Goal: Information Seeking & Learning: Learn about a topic

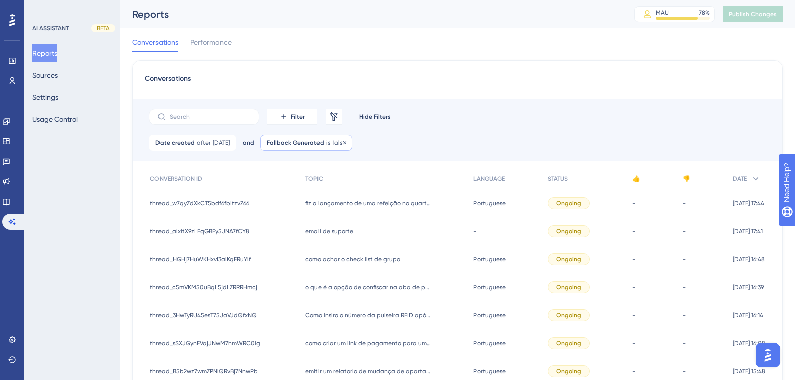
click at [338, 148] on div "Fallback Generated is false false Remove" at bounding box center [306, 143] width 92 height 16
click at [300, 171] on label "is true" at bounding box center [290, 172] width 19 height 12
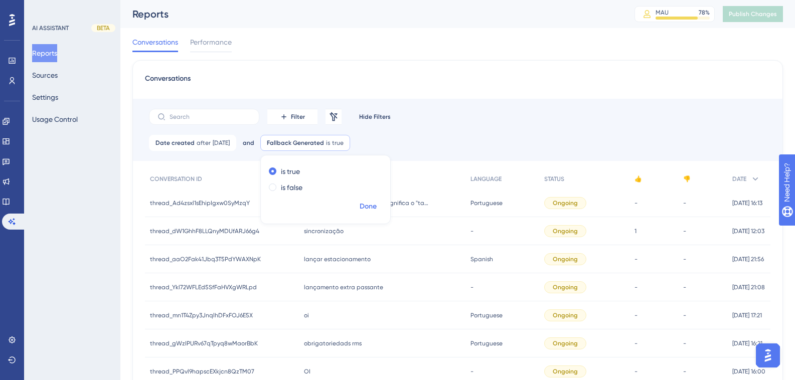
click at [377, 207] on span "Done" at bounding box center [368, 207] width 17 height 12
click at [183, 146] on span "Date created" at bounding box center [175, 143] width 39 height 8
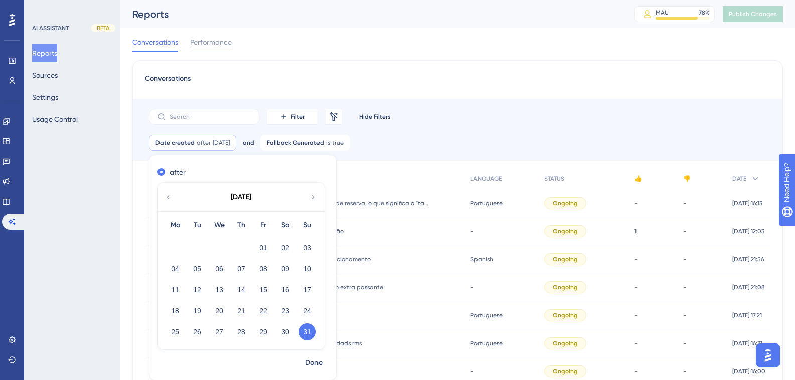
scroll to position [50, 0]
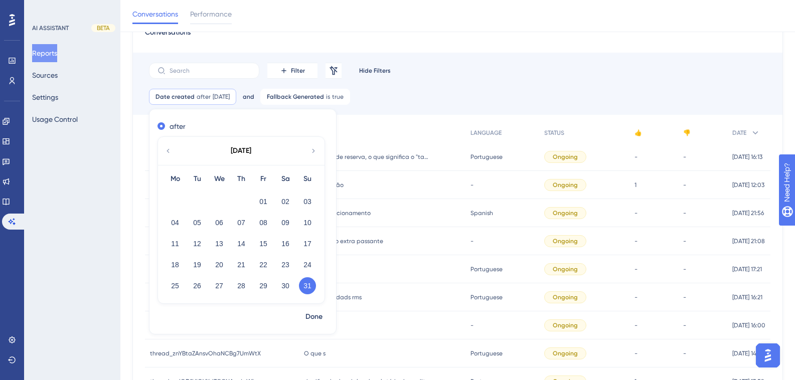
click at [313, 154] on icon at bounding box center [314, 151] width 8 height 9
click at [281, 224] on button "13" at bounding box center [285, 222] width 17 height 17
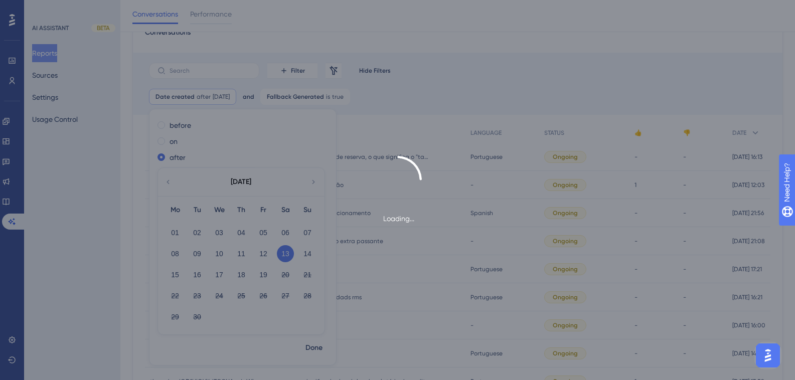
scroll to position [0, 0]
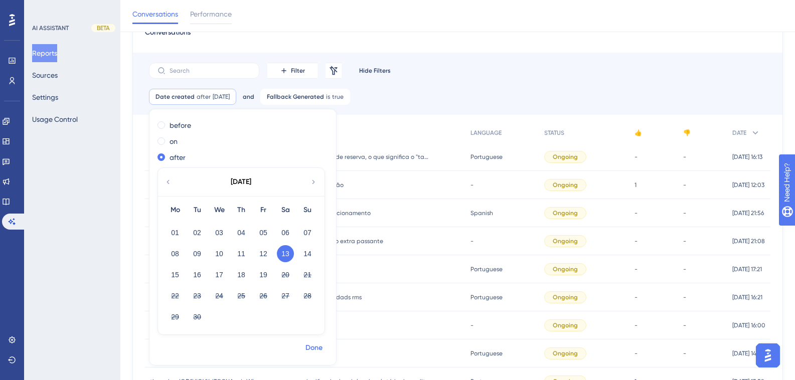
click at [313, 353] on span "Done" at bounding box center [314, 348] width 17 height 12
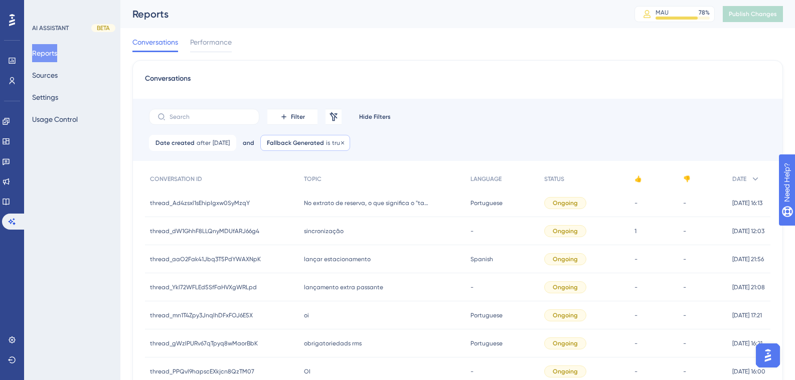
click at [313, 144] on span "Fallback Generated" at bounding box center [295, 143] width 57 height 8
click at [384, 139] on div "Date created after 13 Sep, 2025 13 Sep, 2025 Remove and Fallback Generated is t…" at bounding box center [458, 148] width 650 height 26
click at [324, 144] on span "Fallback Generated" at bounding box center [295, 143] width 57 height 8
click at [303, 186] on label "is false" at bounding box center [292, 188] width 22 height 12
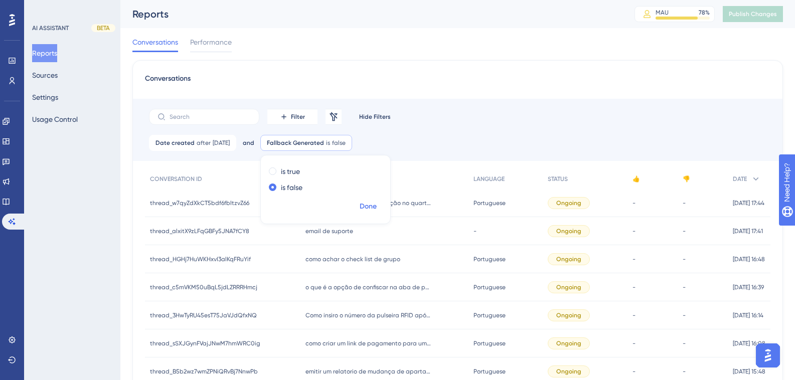
click at [377, 204] on span "Done" at bounding box center [368, 207] width 17 height 12
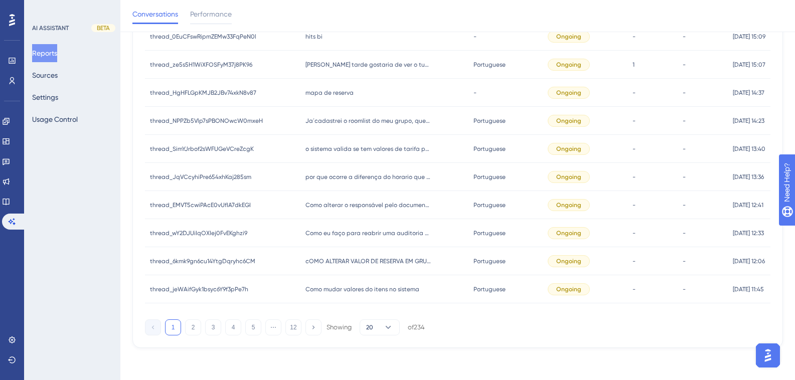
scroll to position [201, 0]
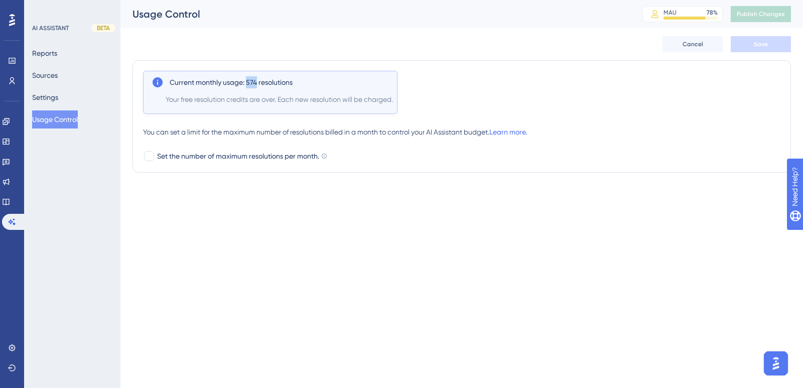
drag, startPoint x: 248, startPoint y: 83, endPoint x: 258, endPoint y: 83, distance: 10.5
click at [258, 83] on span "Current monthly usage: 574 resolutions" at bounding box center [231, 82] width 123 height 12
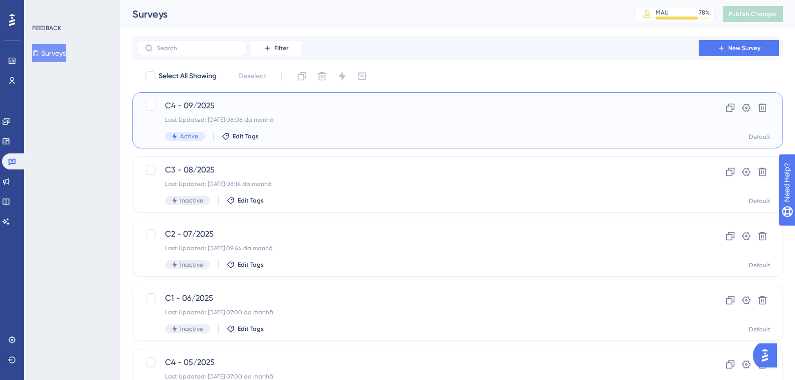
click at [271, 107] on span "C4 - 09/2025" at bounding box center [417, 106] width 505 height 12
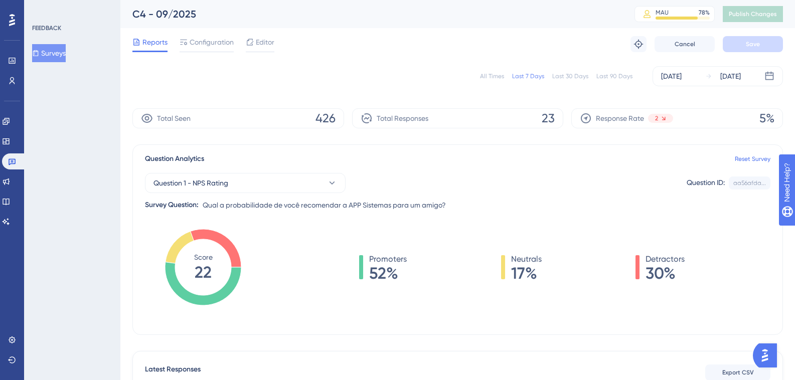
click at [500, 72] on div "All Times" at bounding box center [492, 76] width 24 height 8
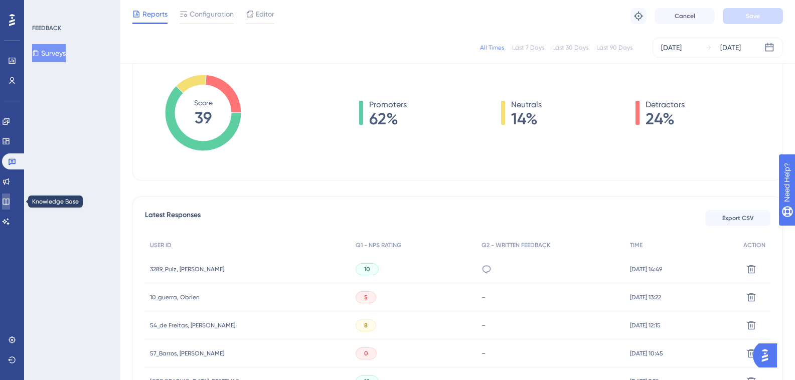
click at [9, 202] on icon at bounding box center [6, 202] width 7 height 7
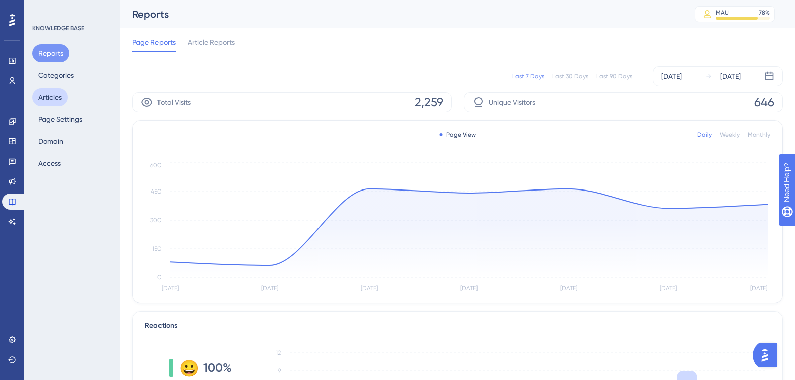
click at [58, 99] on button "Articles" at bounding box center [50, 97] width 36 height 18
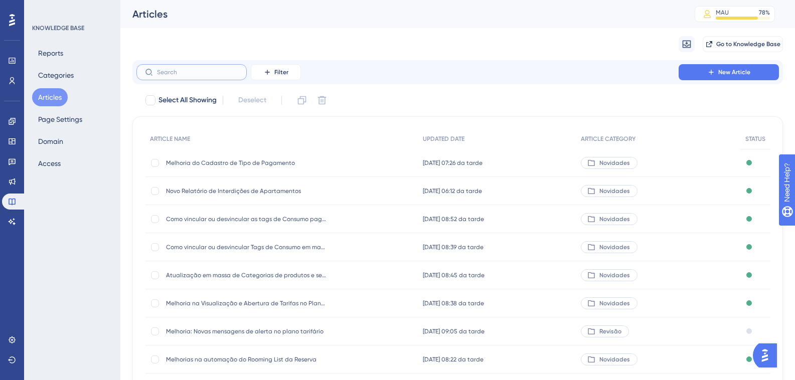
click at [208, 69] on input "text" at bounding box center [197, 72] width 81 height 7
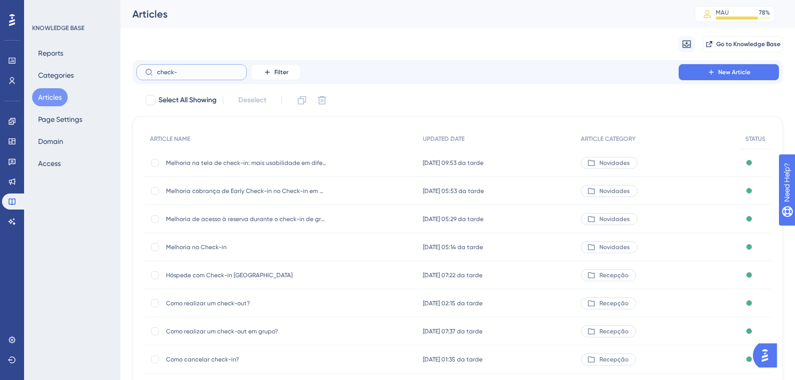
type input "check-"
click at [245, 168] on div "Melhoria na tela de check-in: mais usabilidade em diferentes resoluções Melhori…" at bounding box center [246, 163] width 161 height 28
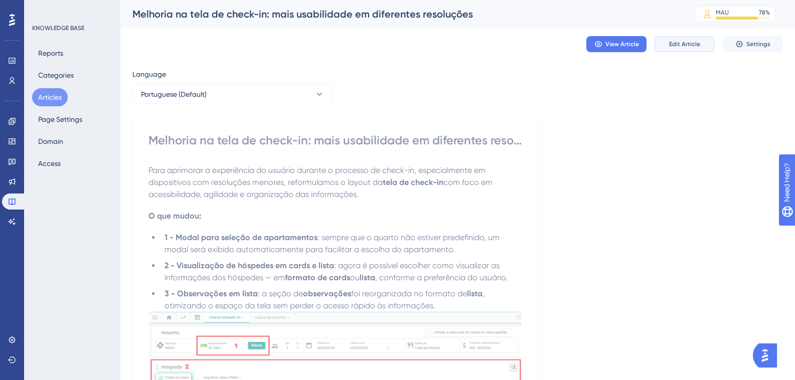
click at [678, 47] on span "Edit Article" at bounding box center [684, 44] width 31 height 8
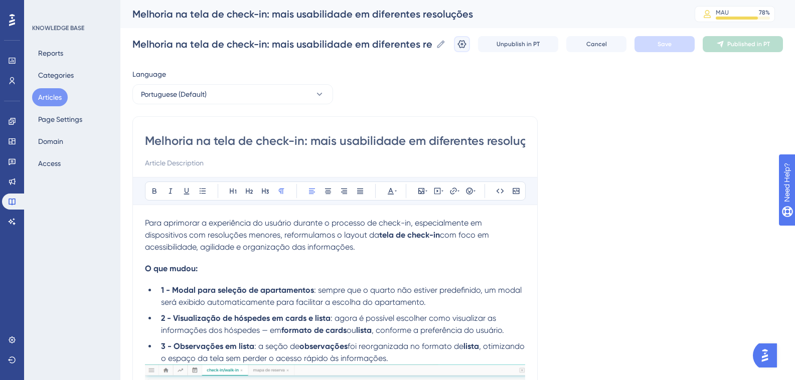
click at [467, 44] on icon at bounding box center [462, 44] width 10 height 10
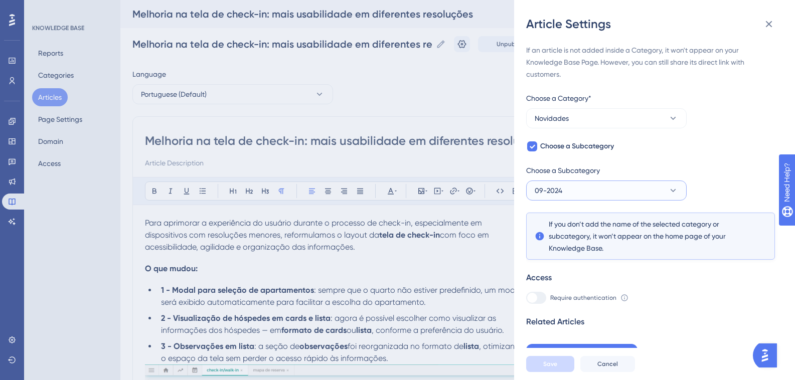
click at [547, 188] on span "09-2024" at bounding box center [549, 191] width 28 height 12
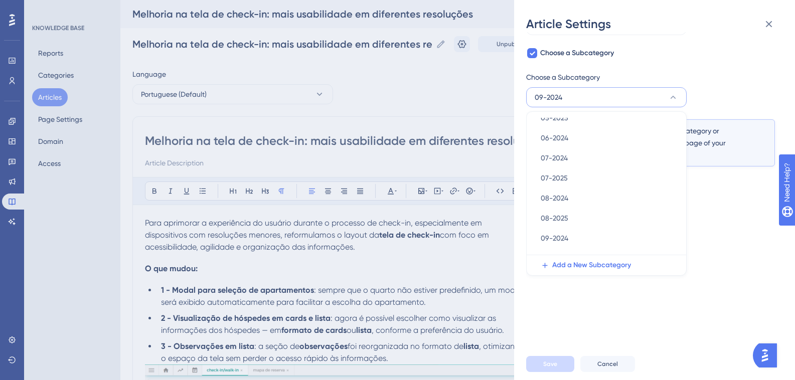
scroll to position [201, 0]
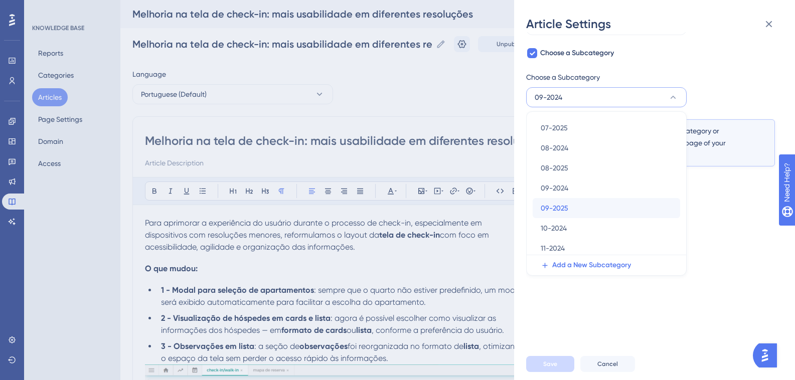
click at [545, 206] on span "09-2025" at bounding box center [555, 208] width 28 height 12
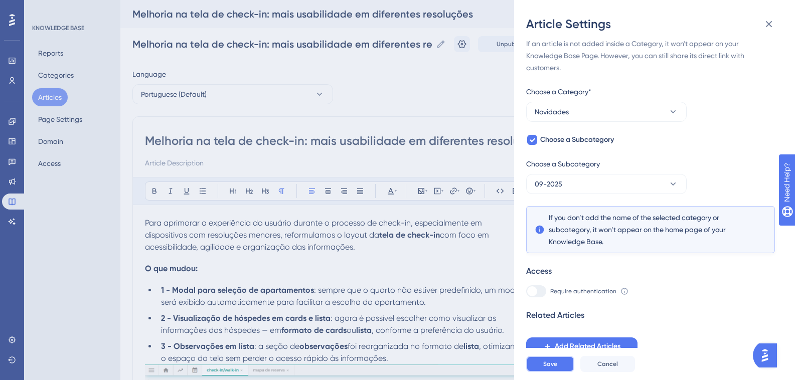
click at [559, 371] on button "Save" at bounding box center [550, 364] width 48 height 16
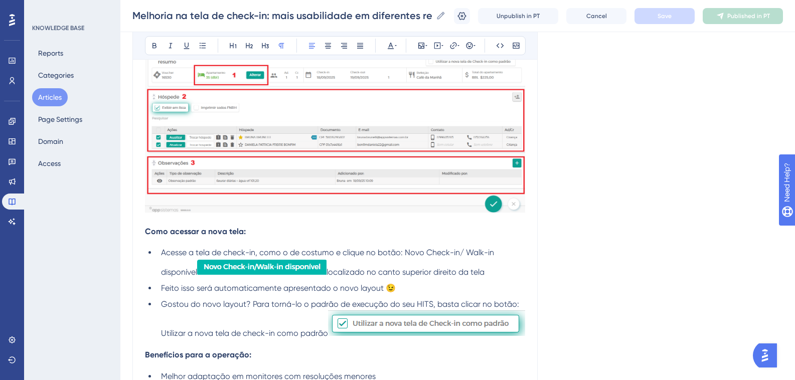
scroll to position [420, 0]
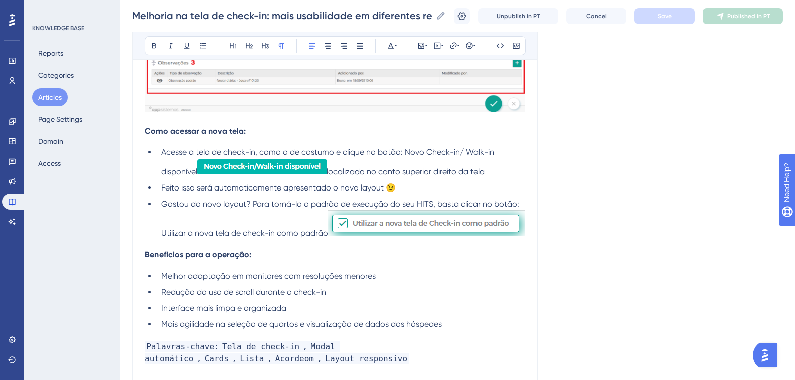
click at [258, 252] on h4 "Benefícios para a operação:" at bounding box center [335, 255] width 380 height 10
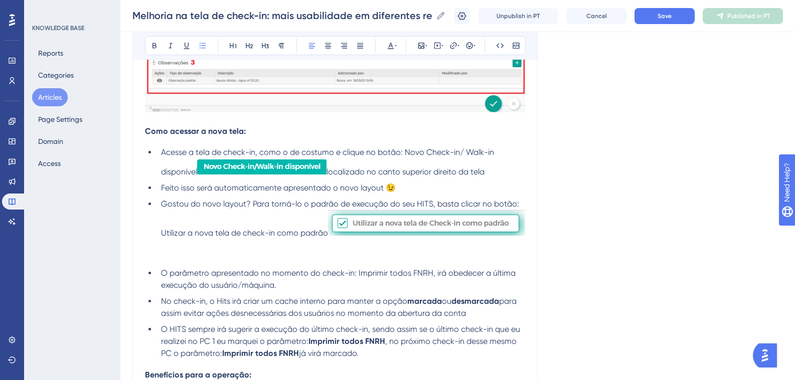
click at [215, 255] on p at bounding box center [335, 257] width 380 height 12
click at [155, 45] on icon at bounding box center [155, 46] width 8 height 8
click at [269, 50] on button at bounding box center [265, 46] width 14 height 14
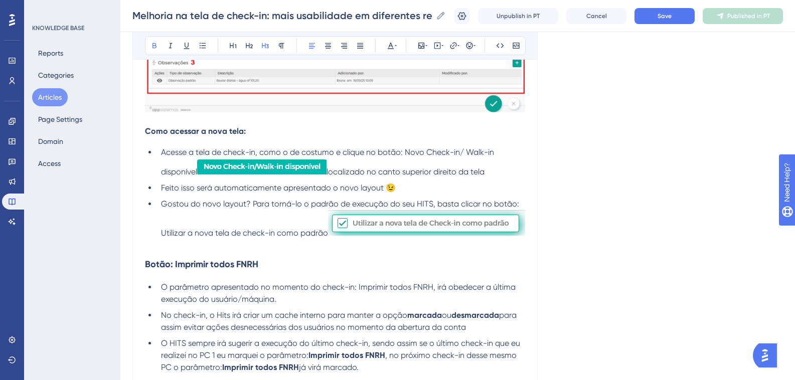
click at [264, 130] on h4 "Como acessar a nova tela:" at bounding box center [335, 131] width 380 height 10
click at [260, 125] on div "Para aprimorar a experiência do usuário durante o processo de check-in, especia…" at bounding box center [335, 152] width 380 height 718
click at [156, 261] on strong "Botão: Imprimir todos FNRH" at bounding box center [201, 264] width 113 height 11
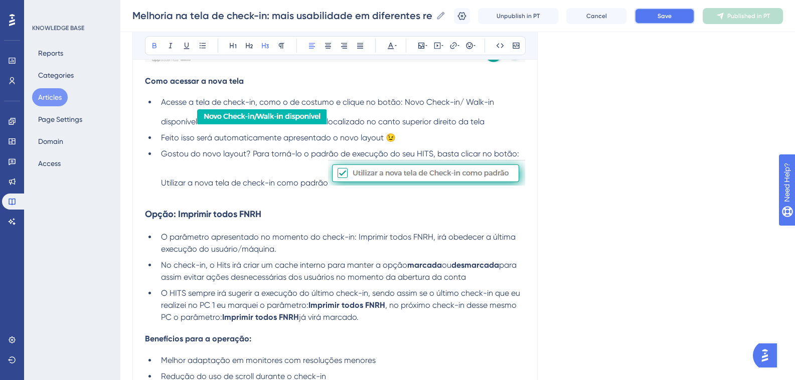
click at [663, 18] on button "Save" at bounding box center [665, 16] width 60 height 16
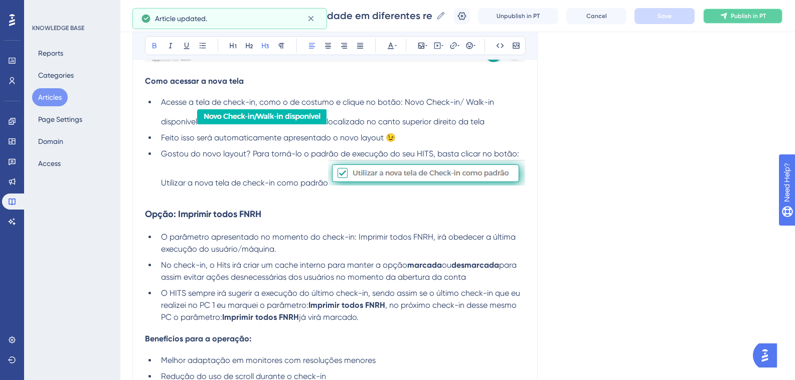
click at [728, 17] on icon at bounding box center [724, 16] width 8 height 8
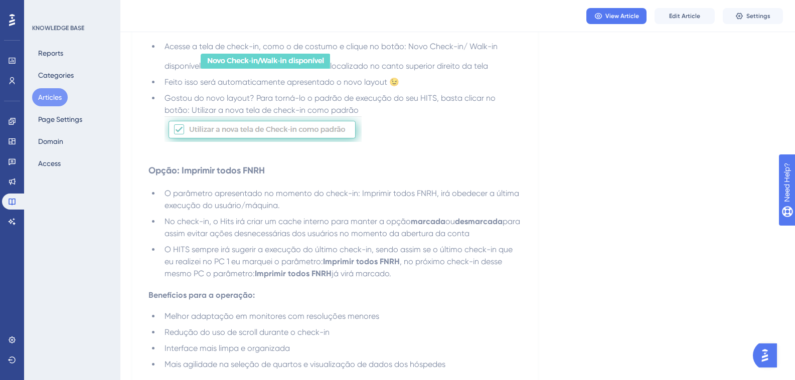
click at [40, 95] on button "Articles" at bounding box center [50, 97] width 36 height 18
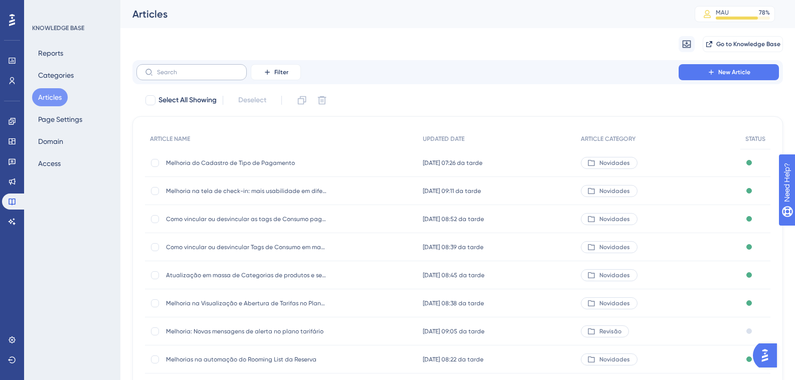
click at [175, 68] on label at bounding box center [191, 72] width 110 height 16
click at [175, 69] on input "text" at bounding box center [197, 72] width 81 height 7
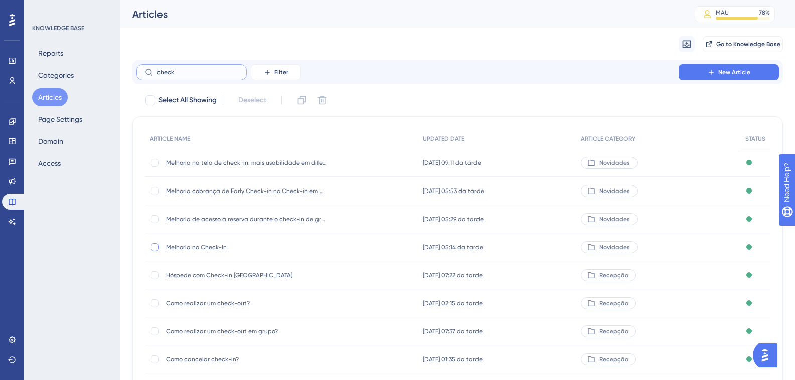
type input "check"
click at [152, 248] on div at bounding box center [155, 247] width 8 height 8
click at [324, 105] on icon at bounding box center [322, 100] width 10 height 10
checkbox input "false"
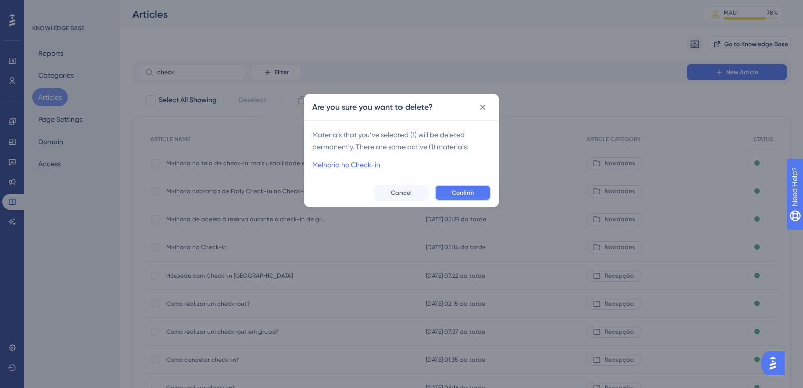
click at [452, 191] on span "Confirm" at bounding box center [463, 193] width 22 height 8
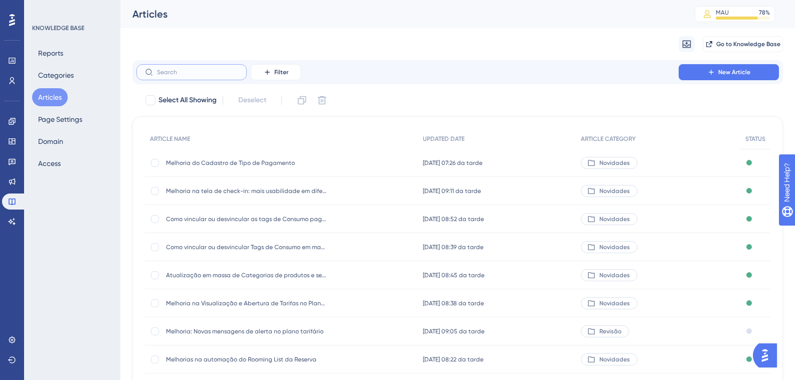
click at [171, 70] on input "text" at bounding box center [197, 72] width 81 height 7
type input "melhori"
checkbox input "true"
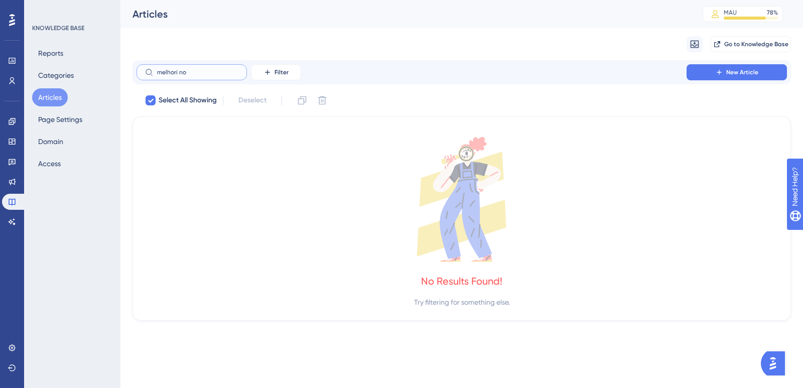
type input "c"
checkbox input "false"
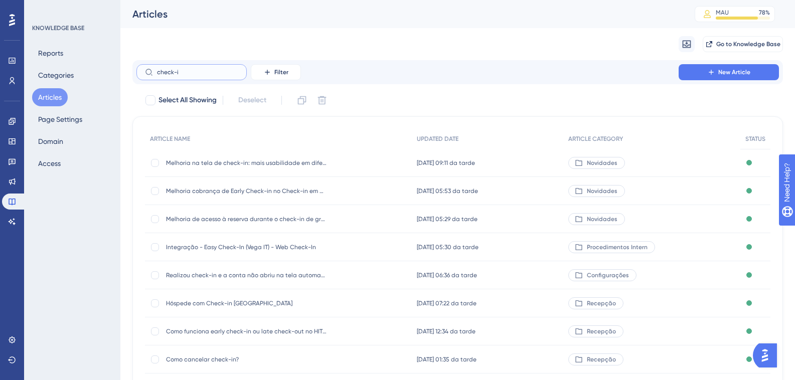
type input "check-in"
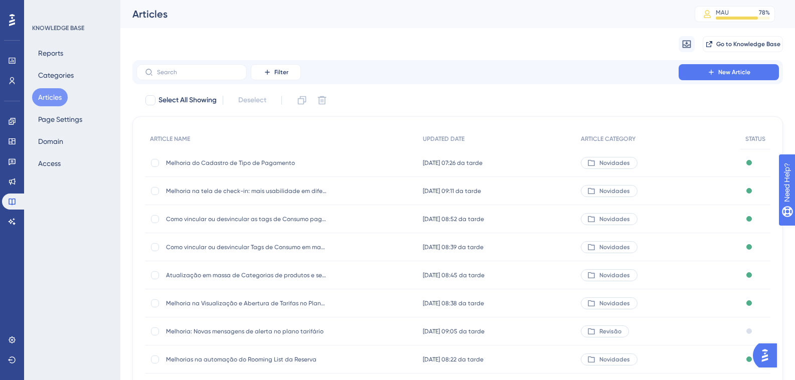
click at [48, 101] on button "Articles" at bounding box center [50, 97] width 36 height 18
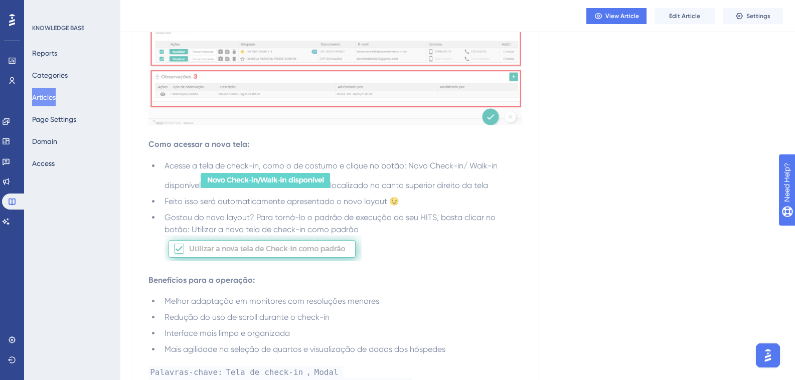
click at [48, 94] on button "Articles" at bounding box center [44, 97] width 24 height 18
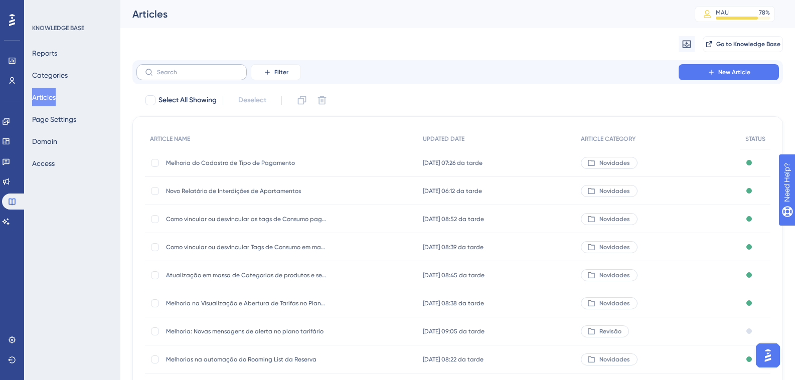
click at [203, 64] on div "Filter New Article" at bounding box center [457, 72] width 651 height 24
click at [203, 65] on label at bounding box center [191, 72] width 110 height 16
click at [203, 69] on input "text" at bounding box center [197, 72] width 81 height 7
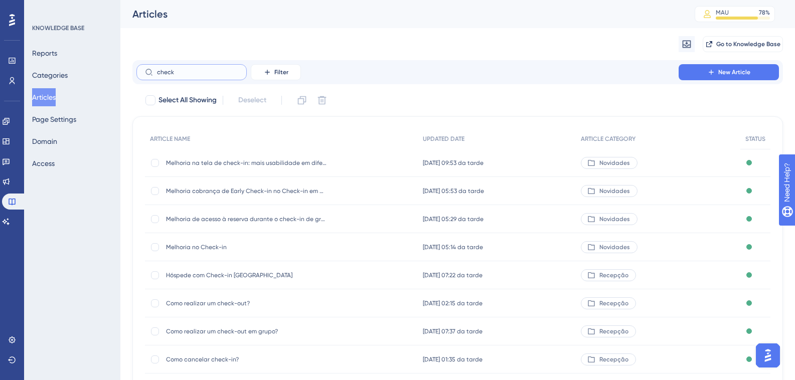
type input "check"
click at [186, 246] on span "Melhoria no Check-in" at bounding box center [246, 247] width 161 height 8
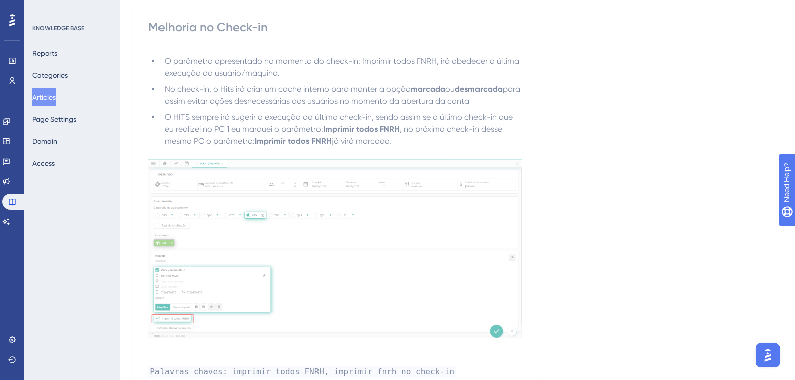
scroll to position [13, 0]
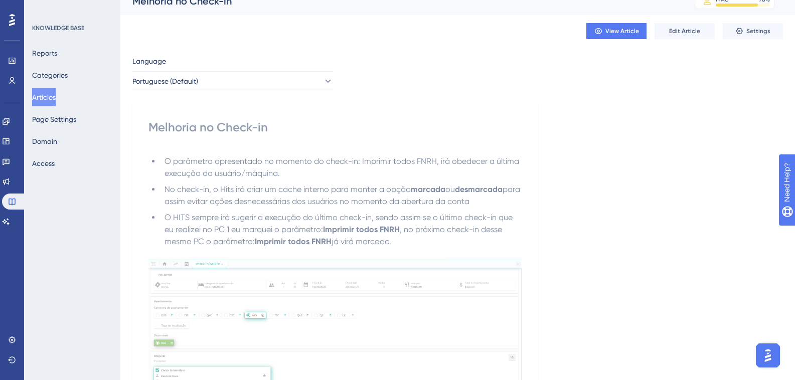
drag, startPoint x: 166, startPoint y: 163, endPoint x: 428, endPoint y: 247, distance: 275.0
click at [428, 247] on ul "O parâmetro apresentado no momento do check-in: Imprimir todos FNRH, irá obedec…" at bounding box center [335, 202] width 373 height 92
copy ul "O parâmetro apresentado no momento do check-in: Imprimir todos FNRH, irá obedec…"
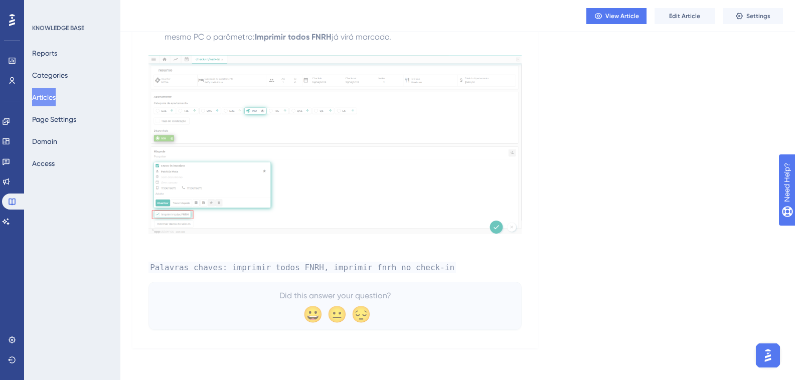
scroll to position [63, 0]
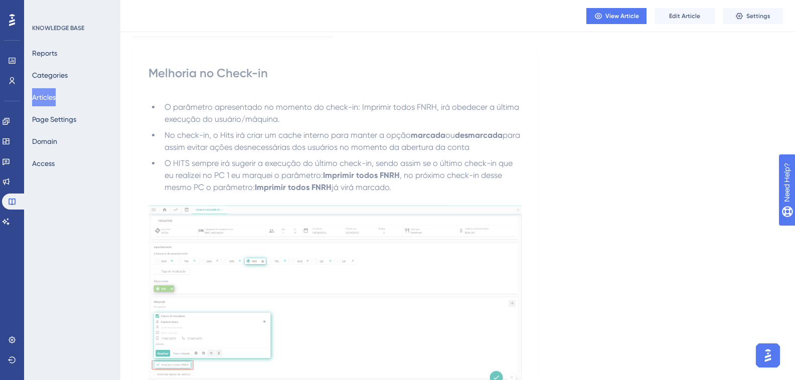
click at [217, 109] on span "O parâmetro apresentado no momento do check-in: Imprimir todos FNRH, irá obedec…" at bounding box center [343, 113] width 357 height 22
click at [666, 16] on button "Edit Article" at bounding box center [685, 16] width 60 height 16
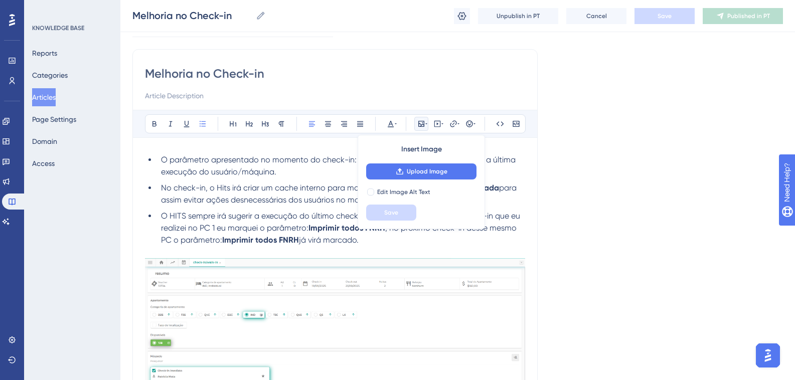
click at [264, 190] on span "No check-in, o Hits irá criar um cache interno para manter a opção" at bounding box center [284, 188] width 246 height 10
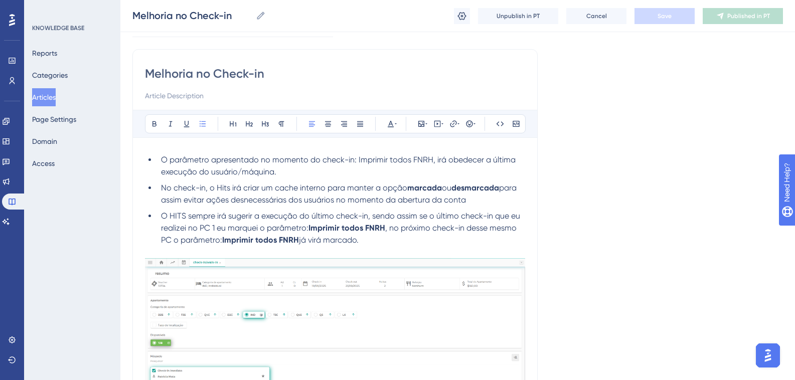
scroll to position [268, 0]
